Goal: Find specific page/section: Find specific page/section

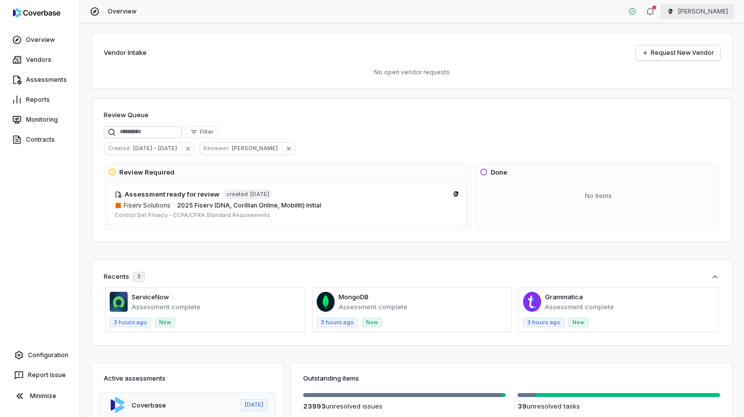
click at [694, 5] on html "Overview Vendors Assessments Reports Monitoring Contracts Configuration Report …" at bounding box center [372, 208] width 744 height 417
click at [668, 84] on div "Log out" at bounding box center [692, 92] width 76 height 16
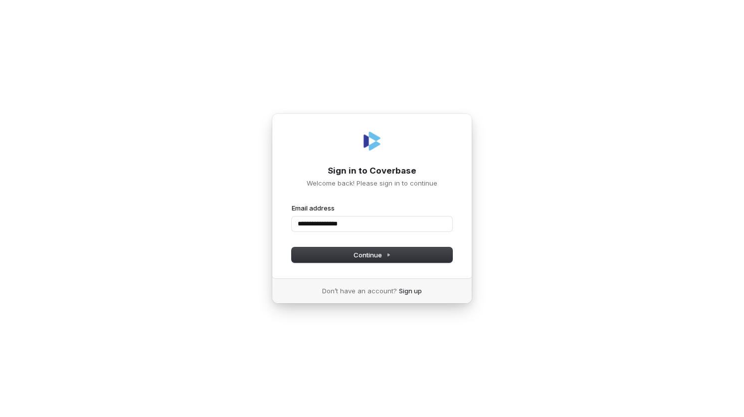
type input "**********"
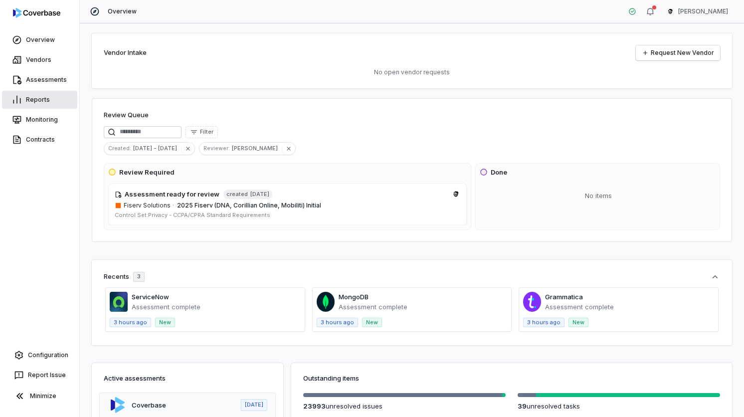
click at [49, 95] on link "Reports" at bounding box center [39, 100] width 75 height 18
